Goal: Share content

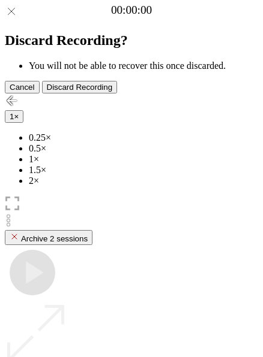
scroll to position [107, 0]
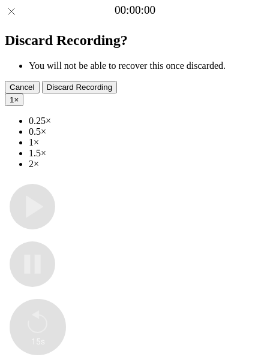
type input "**********"
